Goal: Information Seeking & Learning: Understand process/instructions

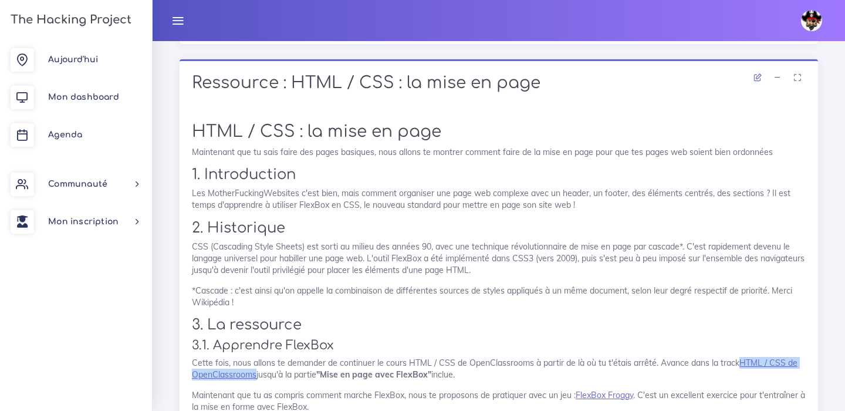
scroll to position [1392, 0]
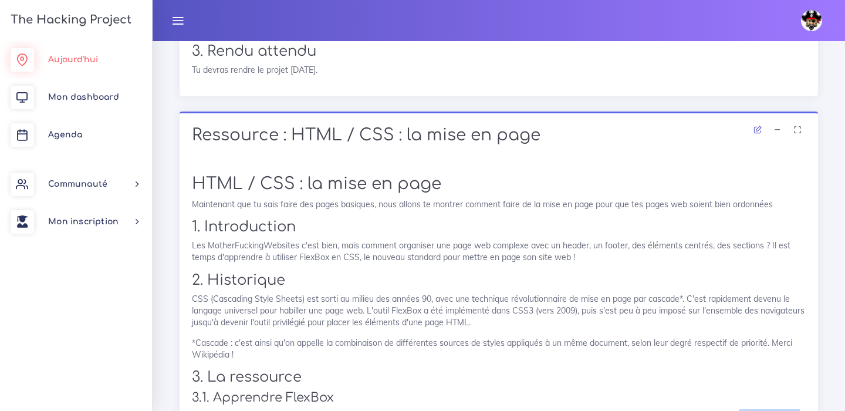
click at [74, 58] on span "Aujourd'hui" at bounding box center [73, 59] width 50 height 9
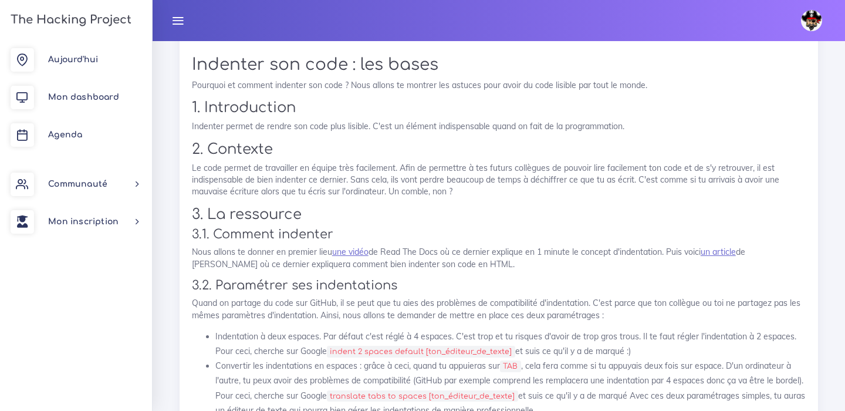
scroll to position [3076, 0]
click at [356, 251] on link "une vidéo" at bounding box center [350, 251] width 36 height 11
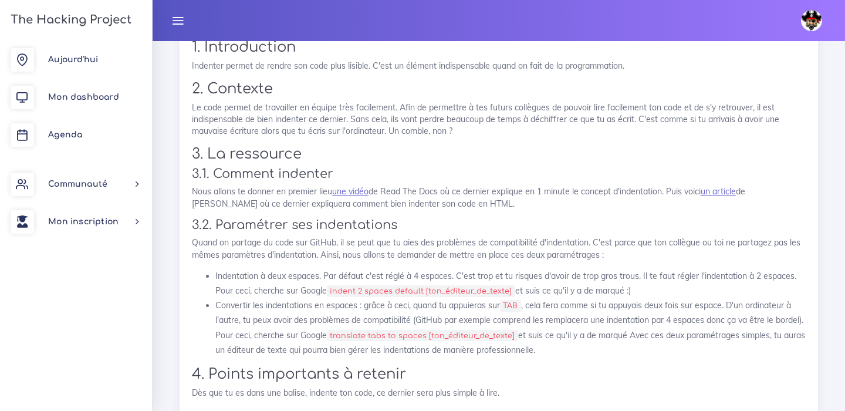
scroll to position [3138, 0]
click at [736, 193] on link "un article" at bounding box center [718, 189] width 35 height 11
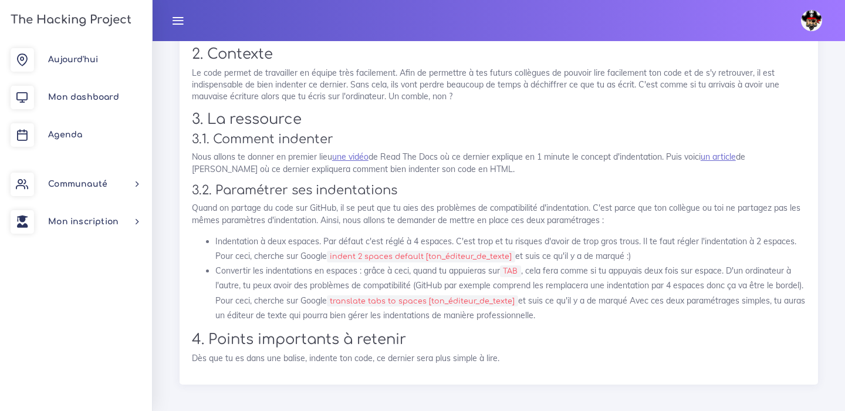
scroll to position [3178, 0]
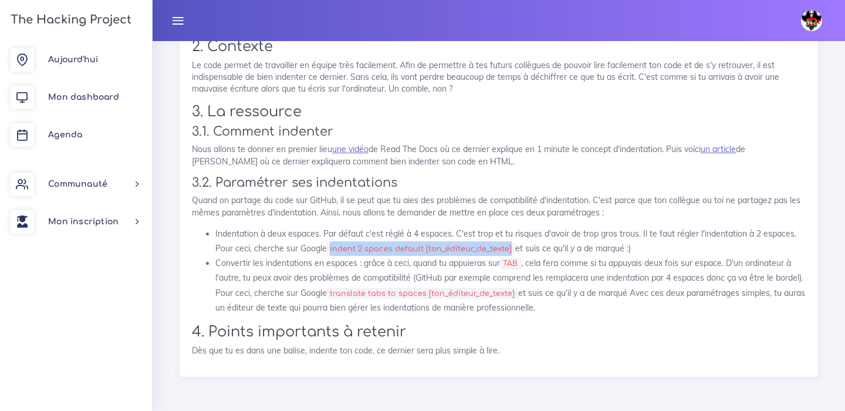
drag, startPoint x: 331, startPoint y: 250, endPoint x: 508, endPoint y: 249, distance: 177.9
click at [508, 249] on code "indent 2 spaces default [ton_éditeur_de_texte]" at bounding box center [421, 249] width 188 height 12
copy code "indent 2 spaces default [ton_éditeur_de_texte]"
click at [333, 251] on code "indent 2 spaces default [ton_éditeur_de_texte]" at bounding box center [421, 249] width 188 height 12
drag, startPoint x: 330, startPoint y: 250, endPoint x: 424, endPoint y: 248, distance: 94.5
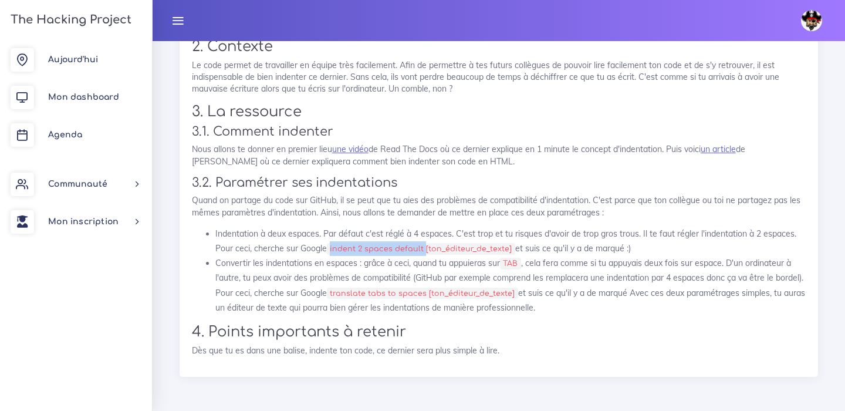
click at [424, 248] on code "indent 2 spaces default [ton_éditeur_de_texte]" at bounding box center [421, 249] width 188 height 12
copy code "indent 2 spaces default"
click at [359, 294] on code "translate tabs to spaces [ton_éditeur_de_texte]" at bounding box center [422, 294] width 191 height 12
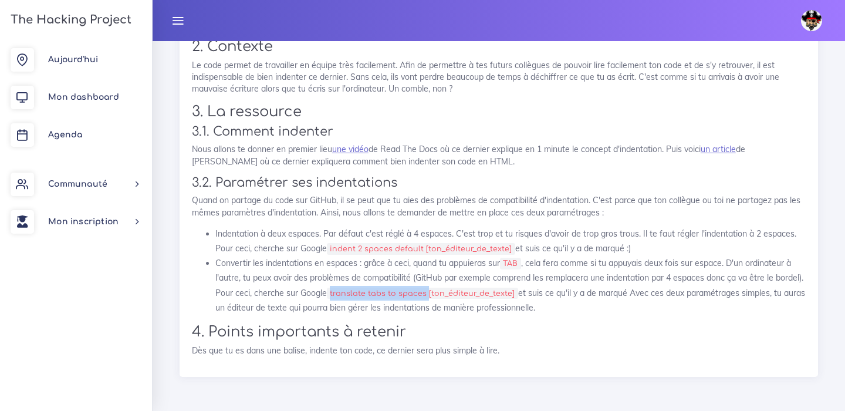
drag, startPoint x: 362, startPoint y: 293, endPoint x: 457, endPoint y: 288, distance: 95.2
click at [457, 288] on code "translate tabs to spaces [ton_éditeur_de_texte]" at bounding box center [422, 294] width 191 height 12
copy code "translate tabs to spaces"
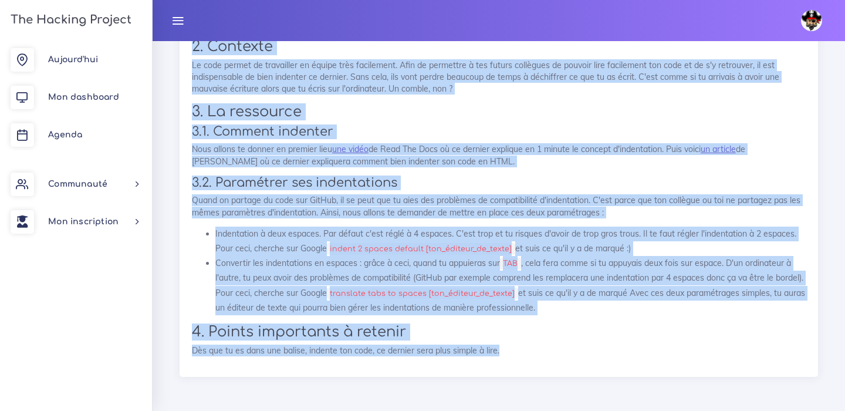
drag, startPoint x: 186, startPoint y: 146, endPoint x: 545, endPoint y: 443, distance: 465.3
copy div "Projets : Recréer la page d'accueil de Google (1/2) Recréer la page d'accueil d…"
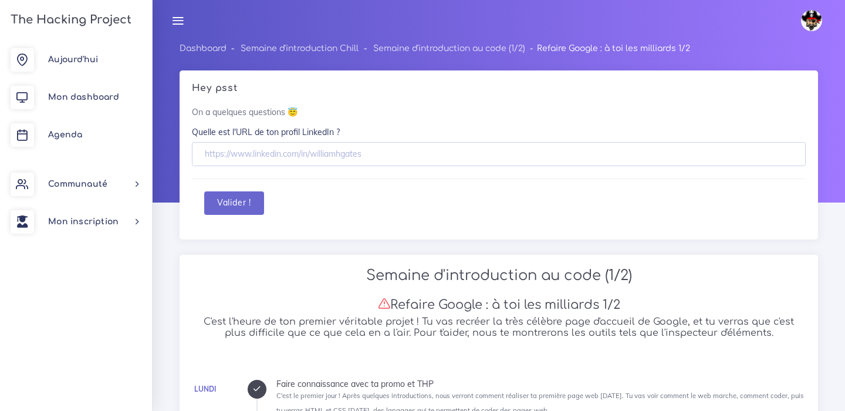
scroll to position [1119, 0]
